Goal: Task Accomplishment & Management: Use online tool/utility

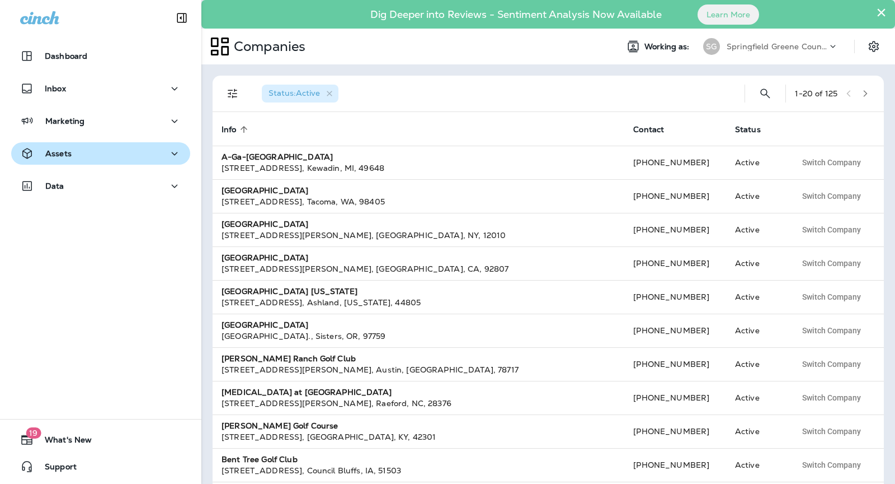
click at [130, 148] on div "Assets" at bounding box center [100, 154] width 161 height 14
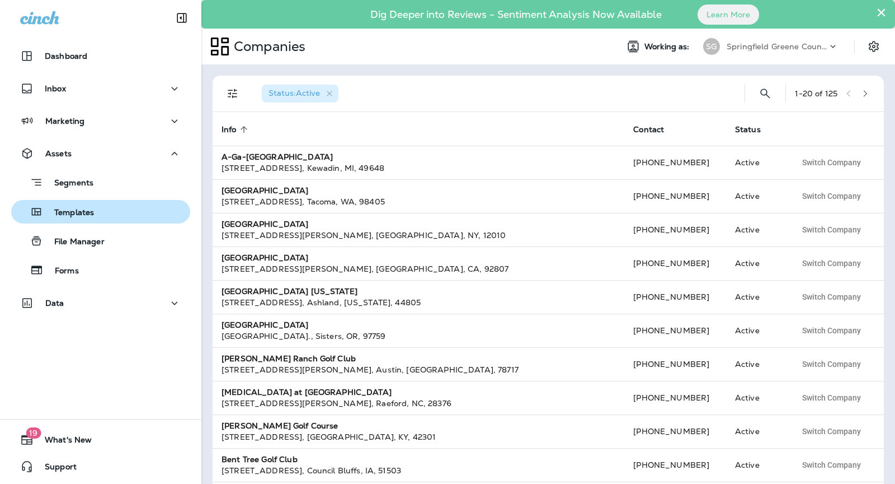
click at [110, 222] on button "Templates" at bounding box center [100, 212] width 179 height 24
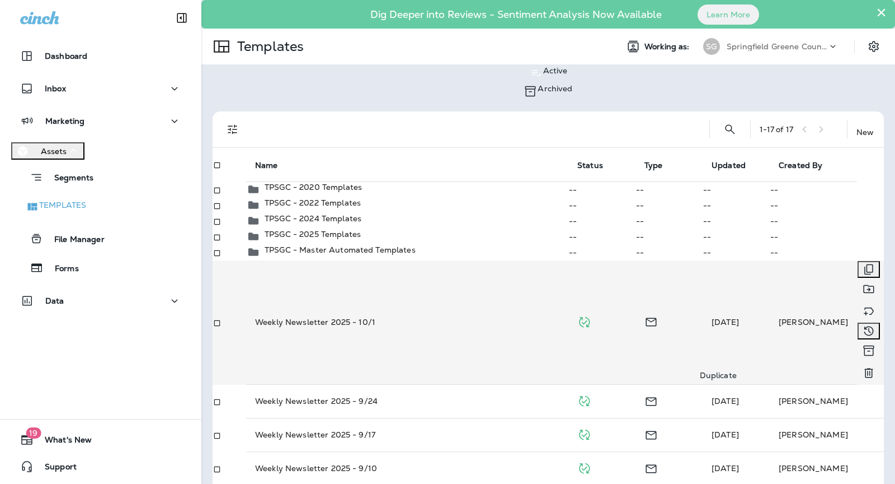
click at [862, 276] on icon "Duplicate" at bounding box center [868, 268] width 13 height 13
click at [80, 237] on button "Duplicate" at bounding box center [57, 231] width 45 height 12
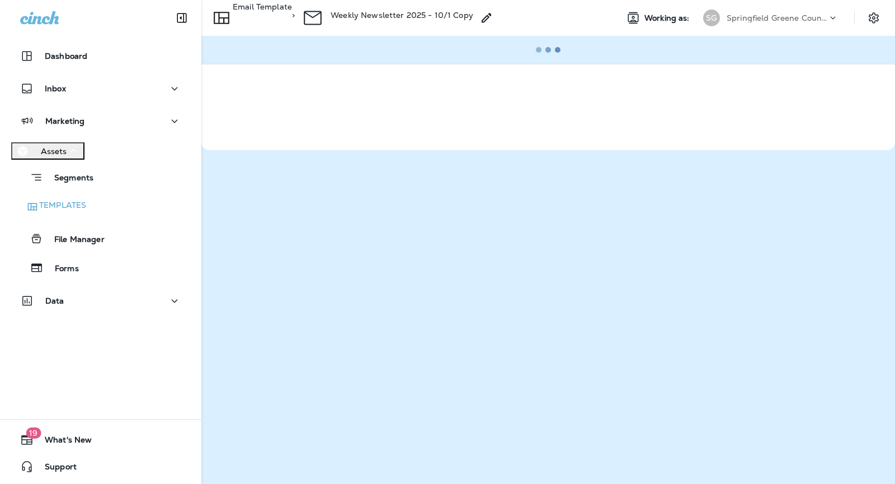
click at [473, 14] on p "Weekly Newsletter 2025 - 10/1 Copy" at bounding box center [402, 15] width 143 height 9
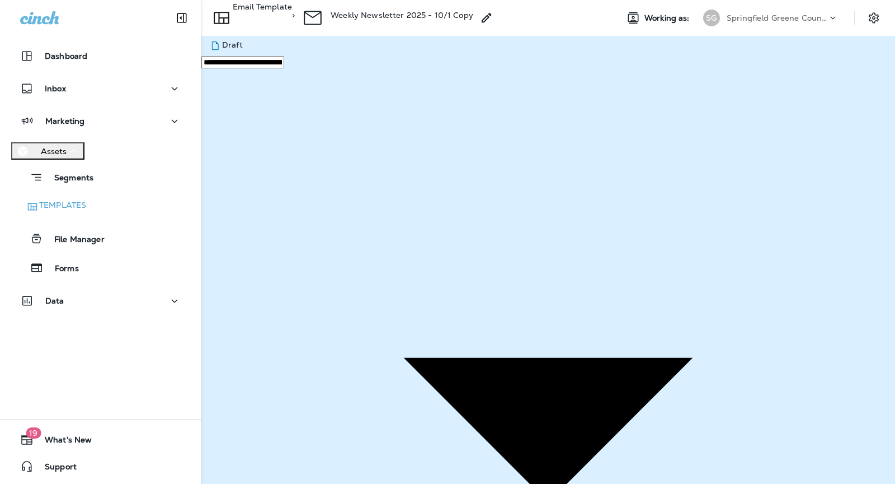
type input "**********"
click at [62, 55] on button "Save" at bounding box center [48, 49] width 27 height 12
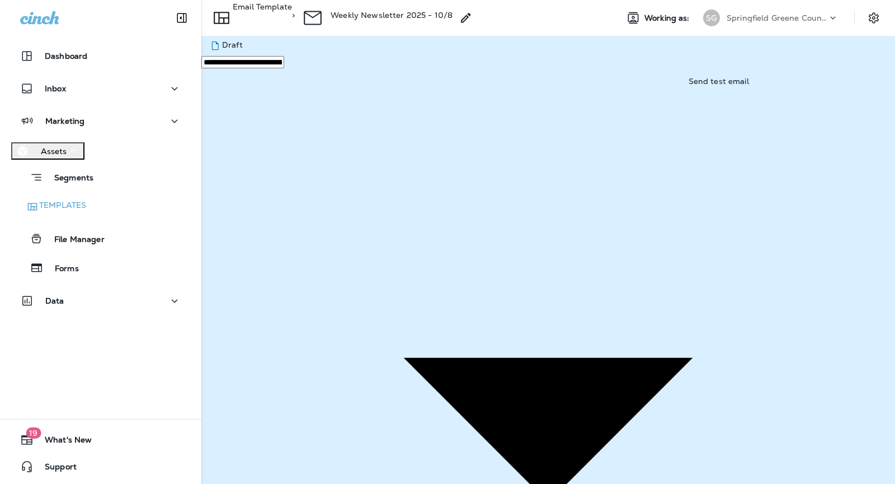
click at [800, 12] on div "Springfield Greene County Parks and Golf" at bounding box center [777, 18] width 101 height 17
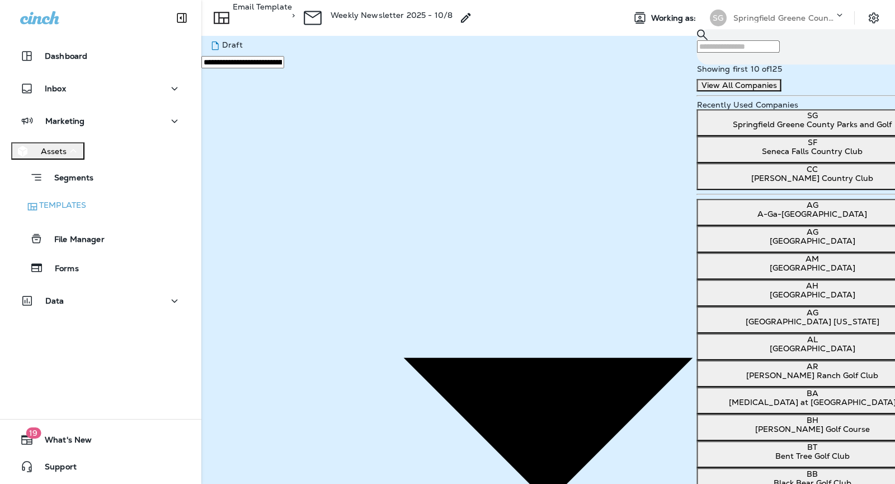
click at [779, 53] on input "text" at bounding box center [738, 46] width 83 height 12
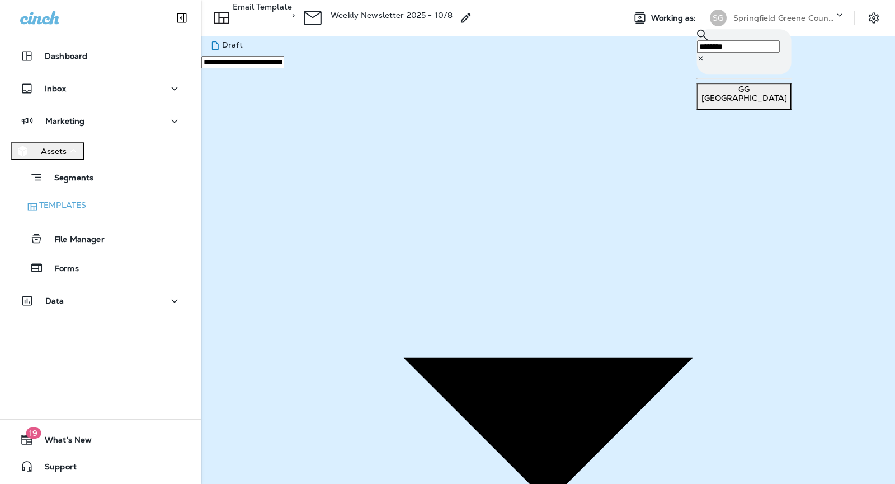
type input "********"
click at [775, 97] on div "GG [GEOGRAPHIC_DATA]" at bounding box center [745, 94] width 86 height 18
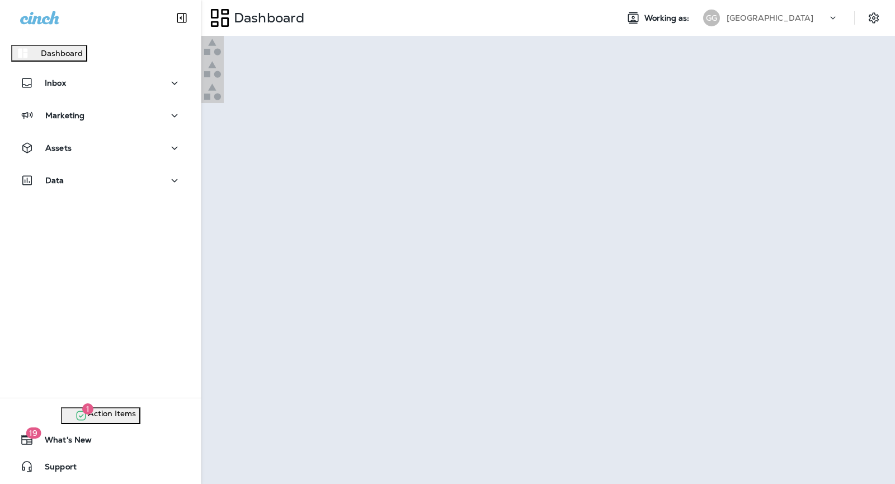
click at [98, 65] on button "Continue to Dashboard" at bounding box center [49, 56] width 98 height 18
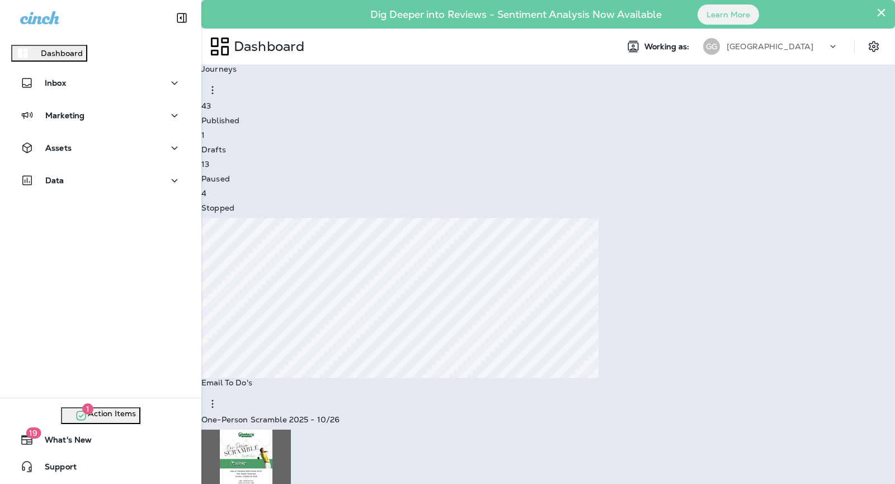
click at [99, 59] on button "Go to Domains" at bounding box center [67, 52] width 64 height 12
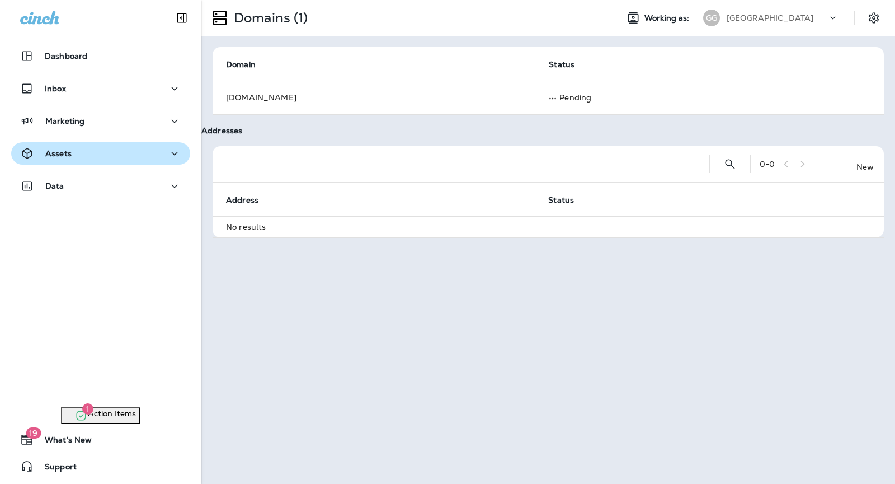
click at [124, 152] on div "Assets" at bounding box center [100, 154] width 161 height 14
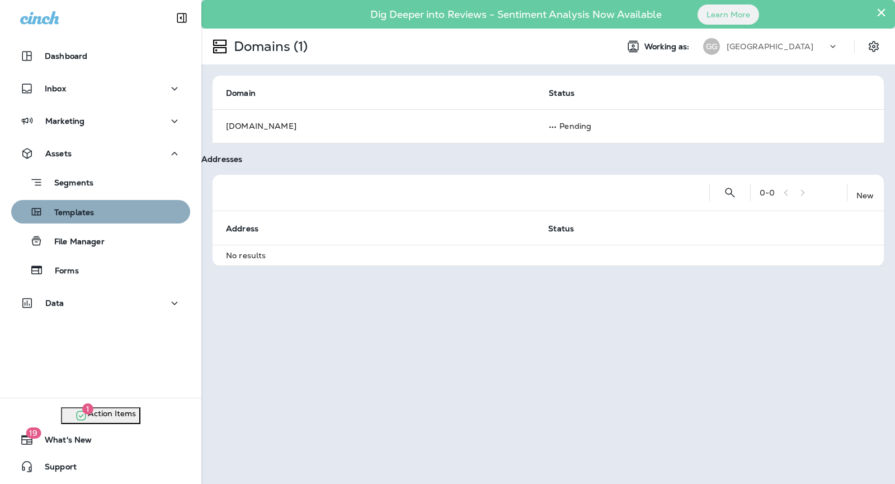
click at [115, 203] on div "Templates" at bounding box center [101, 211] width 170 height 17
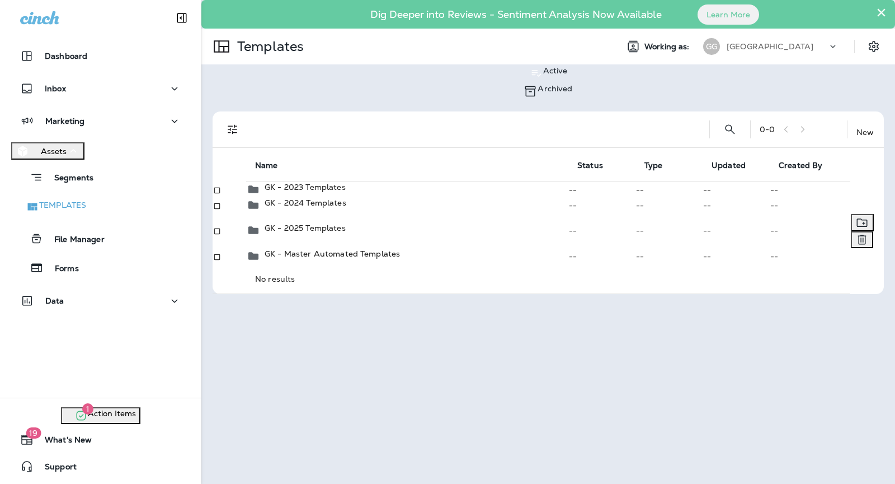
click at [414, 248] on td "GK - 2025 Templates" at bounding box center [407, 230] width 322 height 35
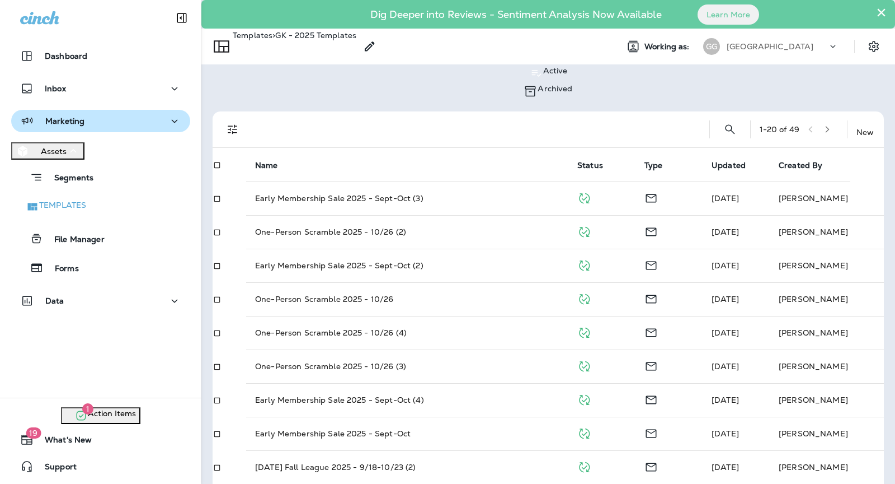
click at [109, 124] on div "Marketing" at bounding box center [100, 121] width 161 height 14
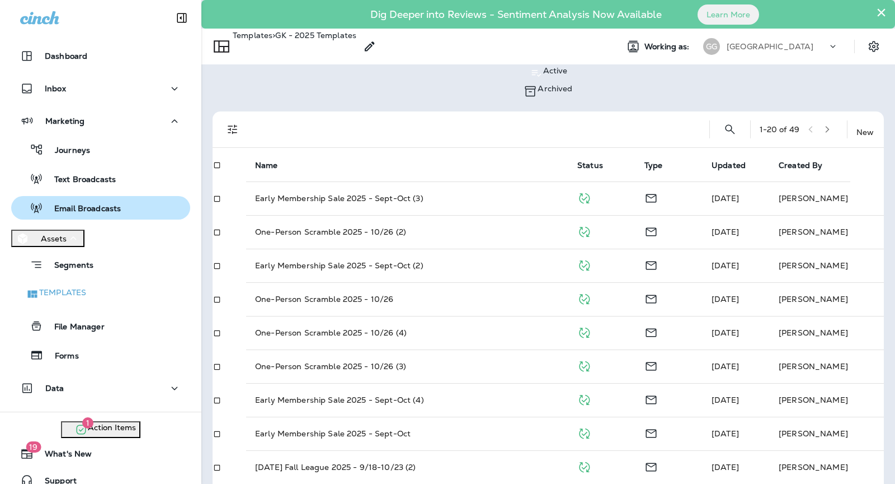
click at [115, 204] on p "Email Broadcasts" at bounding box center [82, 209] width 78 height 11
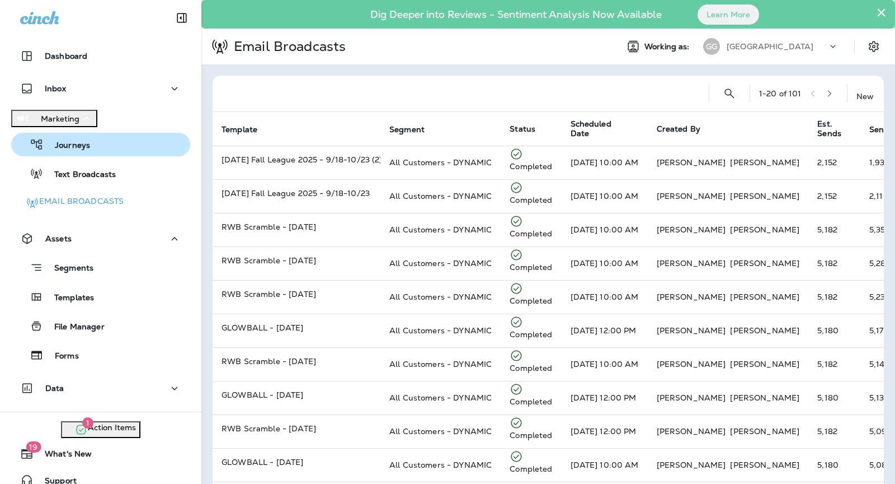
click at [89, 153] on div "Journeys" at bounding box center [101, 144] width 170 height 17
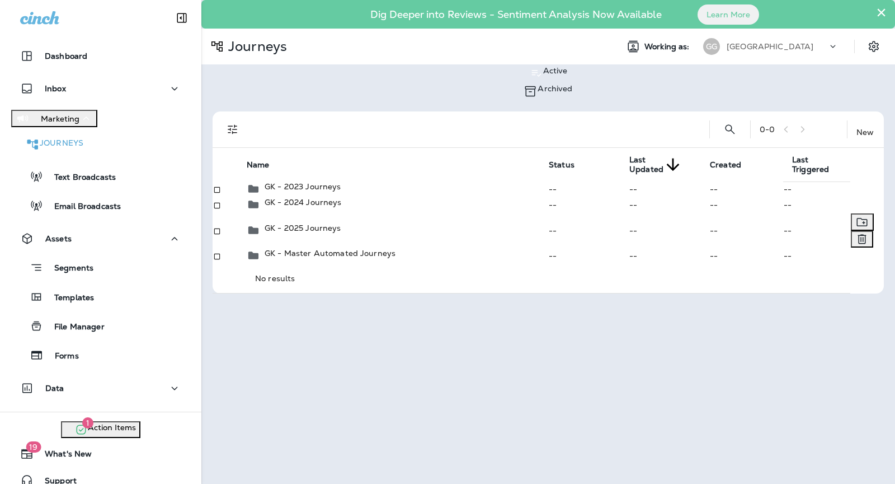
click at [403, 248] on td "GK - 2025 Journeys" at bounding box center [397, 230] width 302 height 35
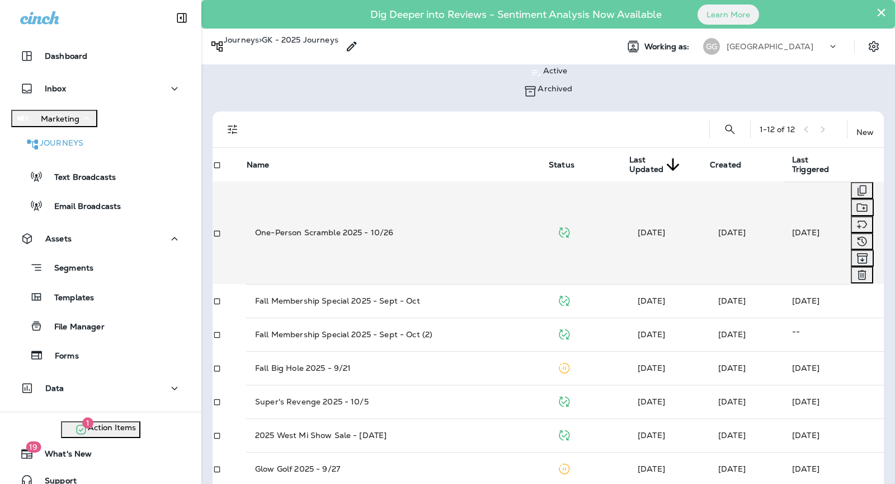
click at [413, 199] on td "One-Person Scramble 2025 - 10/26" at bounding box center [397, 232] width 302 height 102
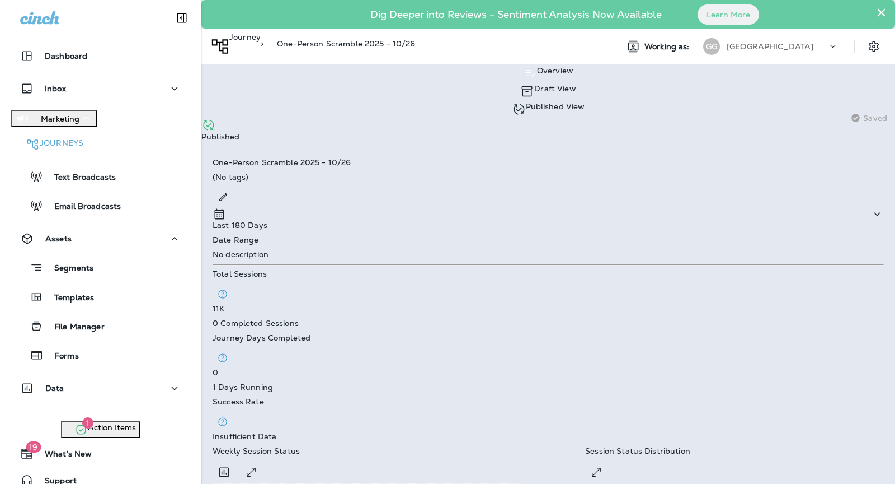
click at [526, 102] on p "Published View" at bounding box center [555, 106] width 59 height 9
